Goal: Transaction & Acquisition: Purchase product/service

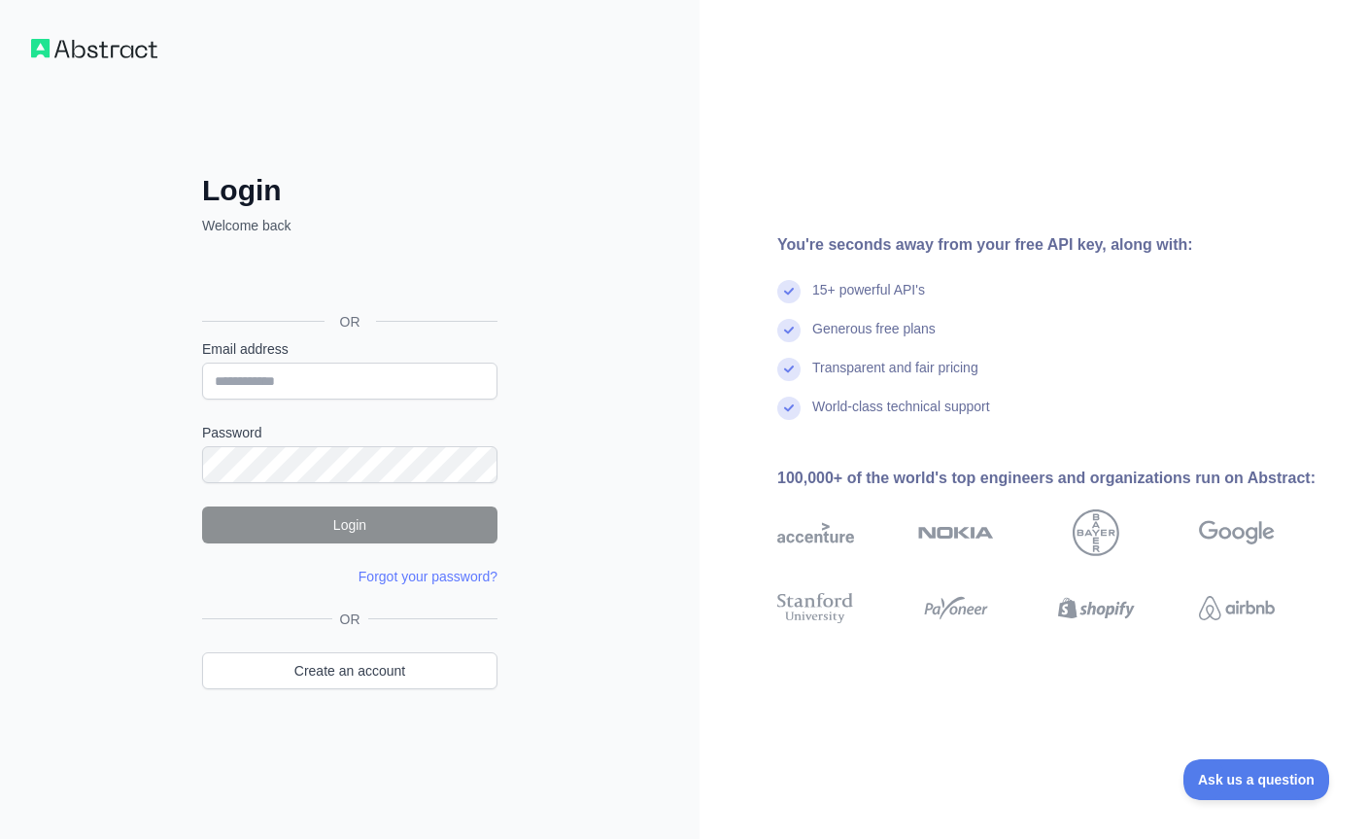
click at [339, 287] on div "Acceder con Google. Se abre en una pestaña nueva" at bounding box center [348, 278] width 292 height 43
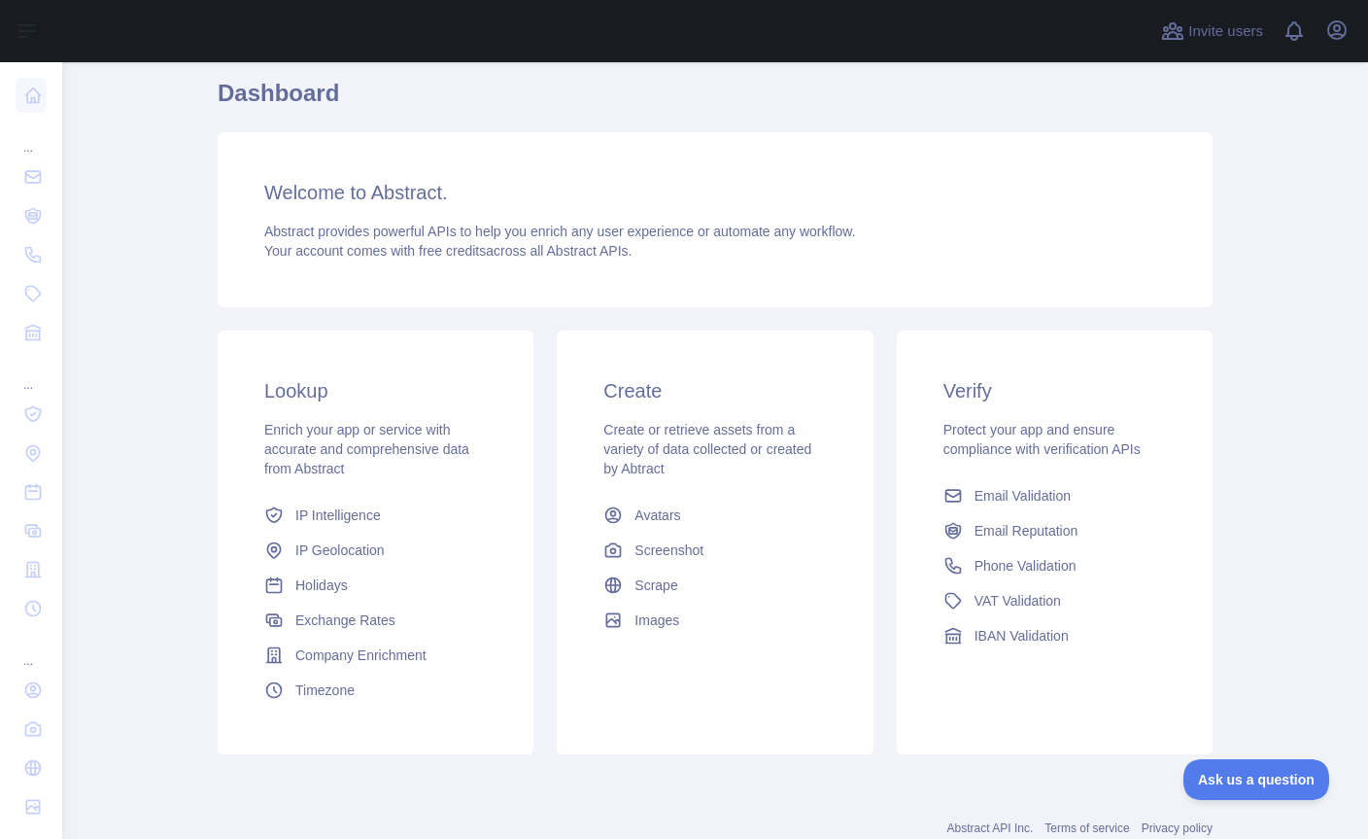
scroll to position [156, 0]
click at [1038, 506] on span "Email Validation" at bounding box center [1023, 498] width 96 height 19
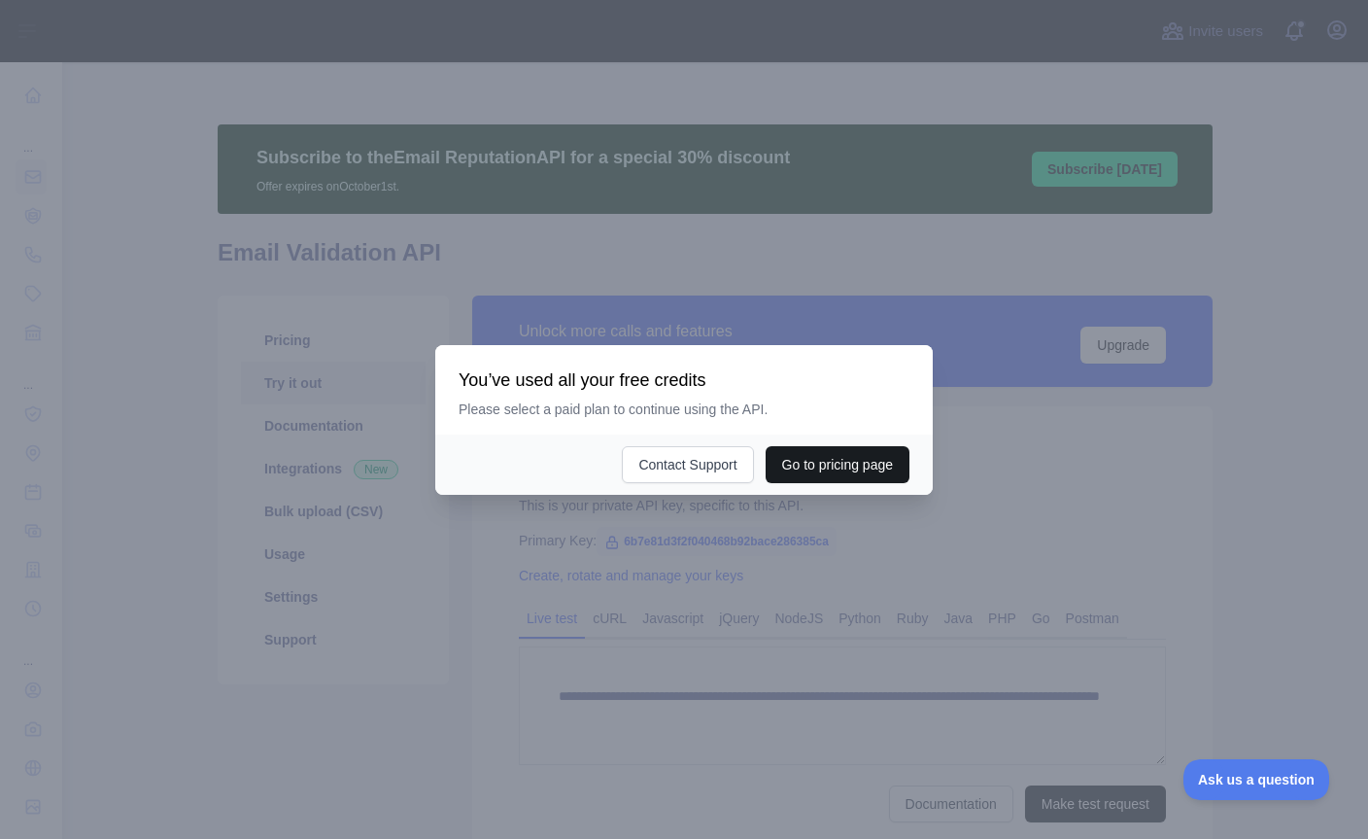
click at [839, 483] on button "Go to pricing page" at bounding box center [838, 464] width 144 height 37
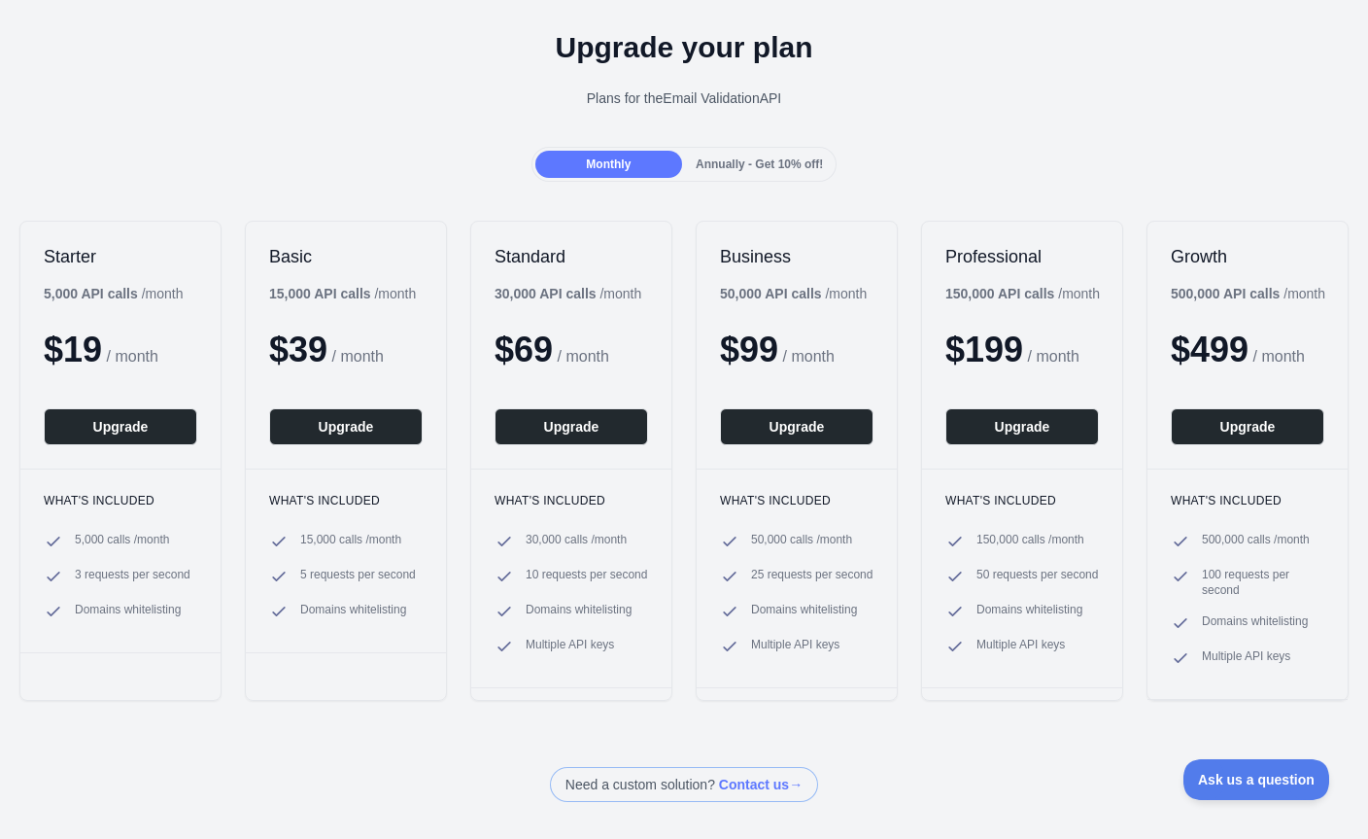
scroll to position [67, 0]
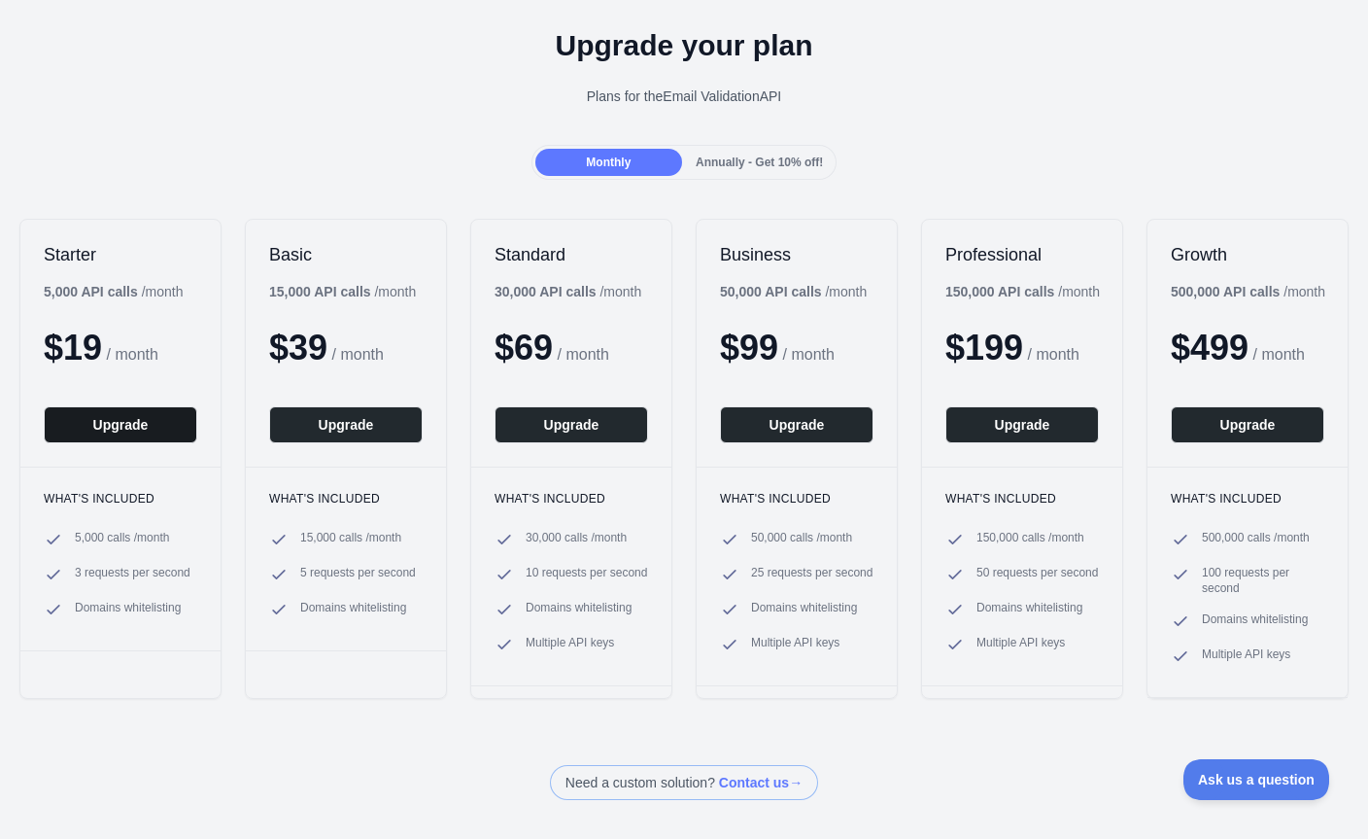
click at [171, 436] on button "Upgrade" at bounding box center [121, 424] width 154 height 37
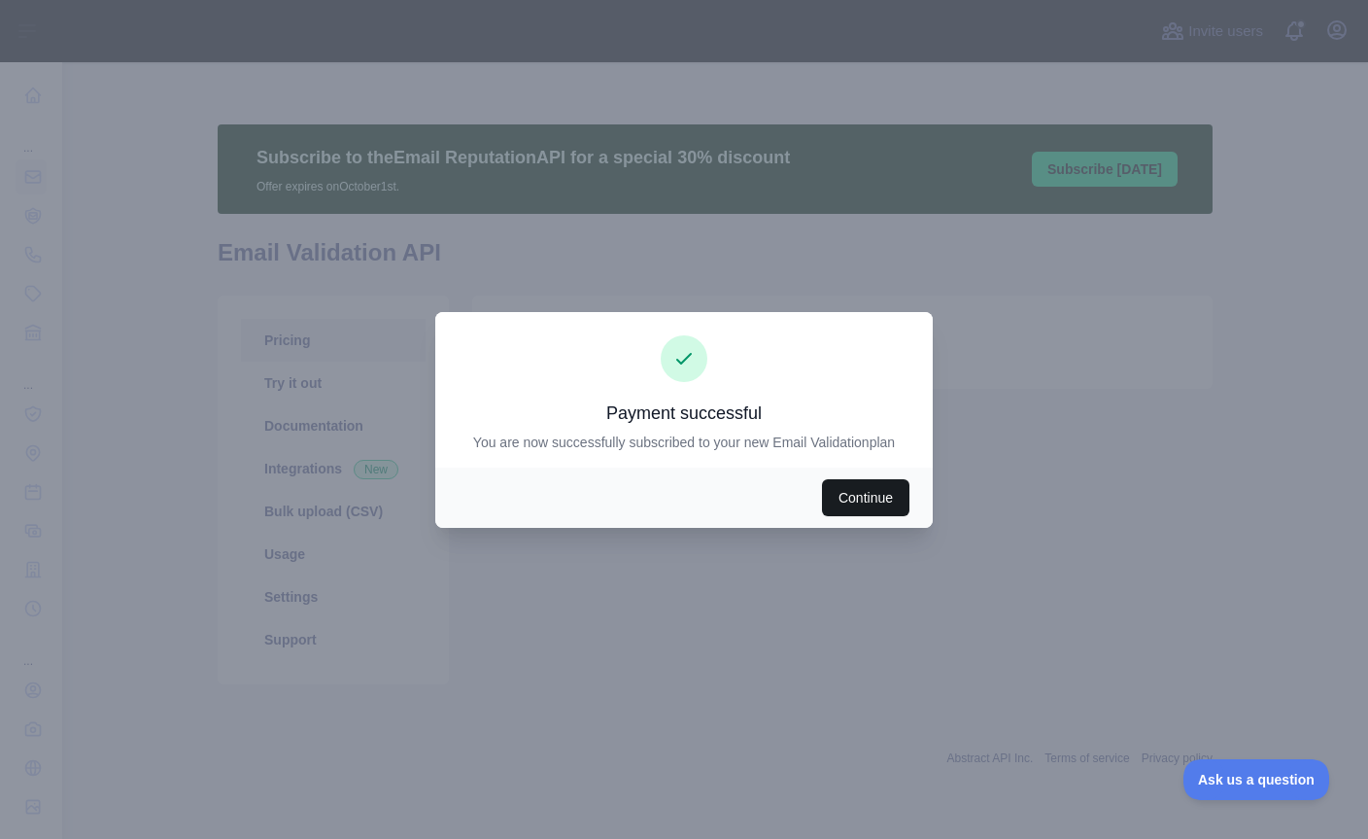
click at [900, 516] on button "Continue" at bounding box center [865, 497] width 87 height 37
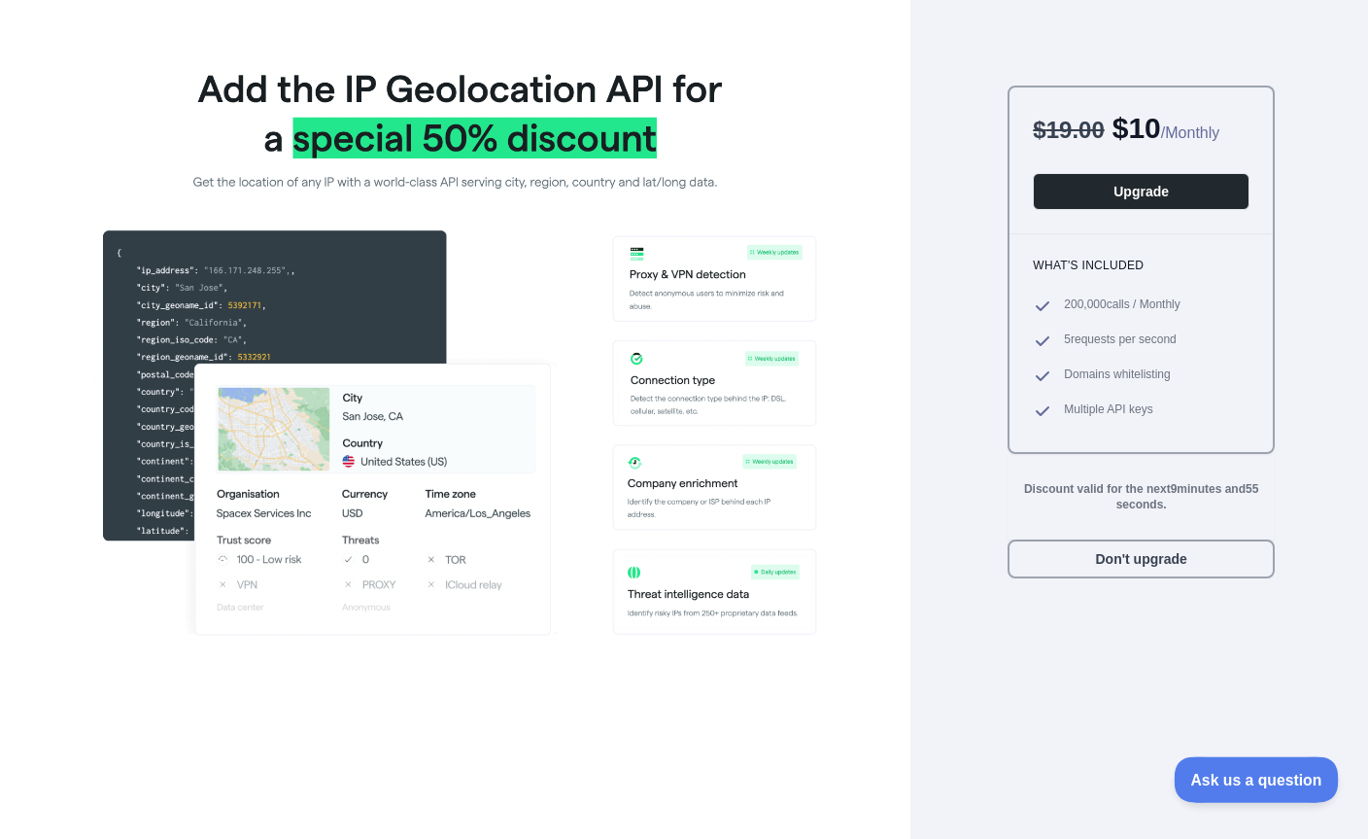
click at [1225, 778] on span "Ask us a question" at bounding box center [1247, 777] width 146 height 14
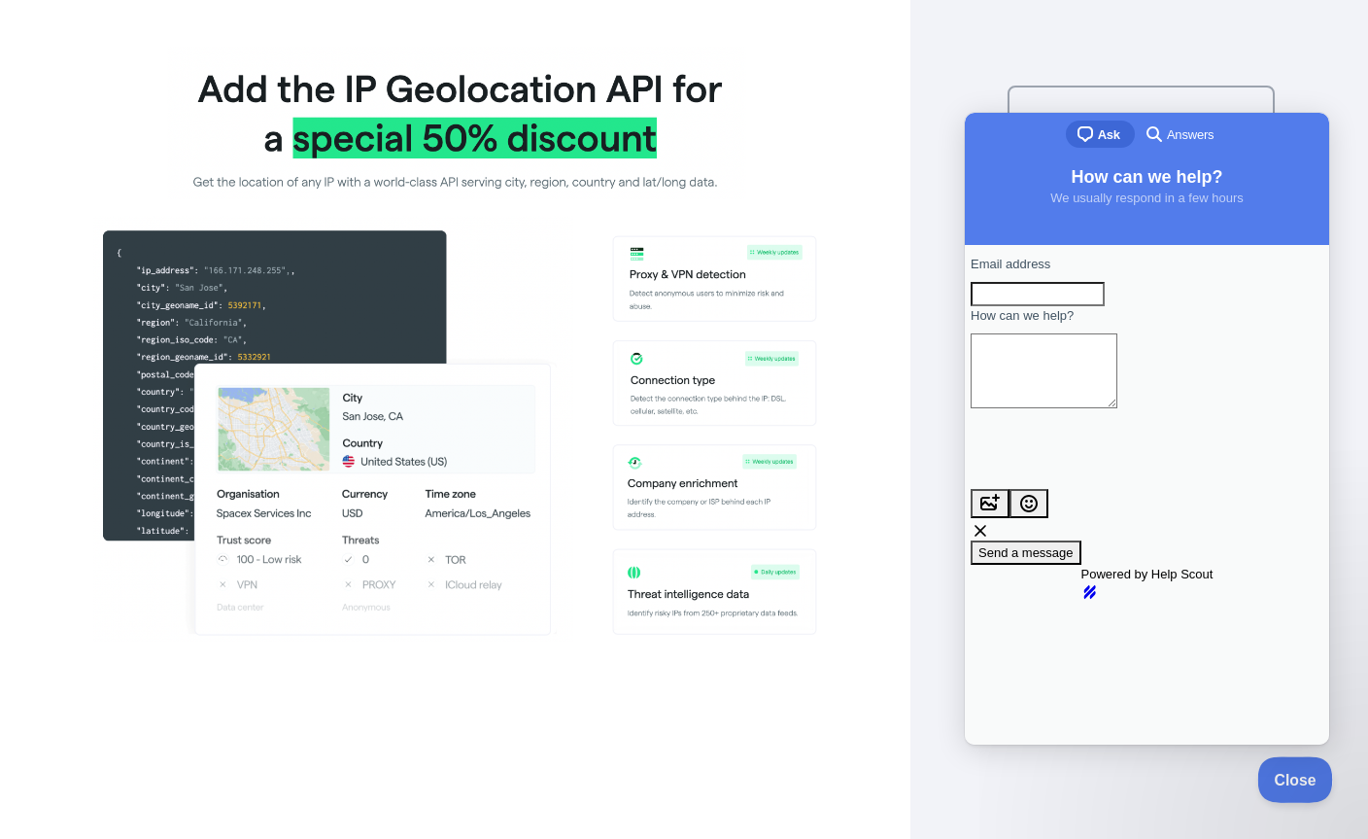
click at [1290, 786] on button "Close" at bounding box center [1291, 776] width 66 height 41
